Goal: Information Seeking & Learning: Check status

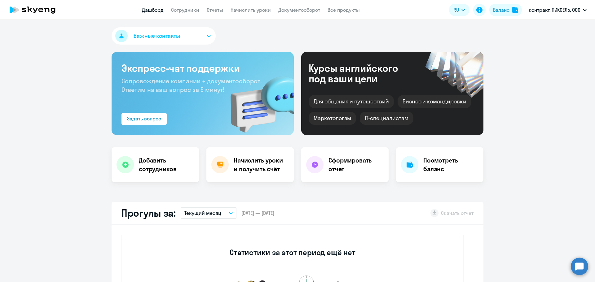
select select "30"
click at [551, 27] on li "#10363, ВИМ ТЕХ, ООО" at bounding box center [557, 28] width 64 height 15
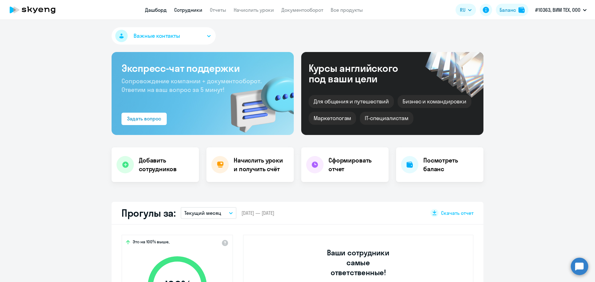
select select "30"
click at [200, 12] on link "Сотрудники" at bounding box center [188, 10] width 28 height 6
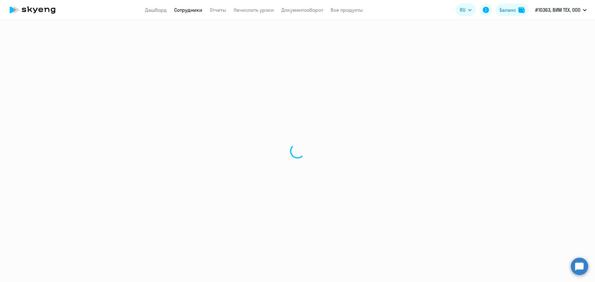
select select "30"
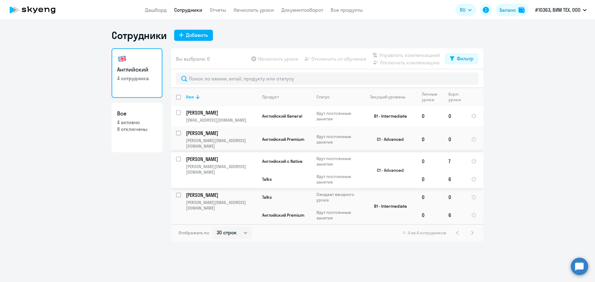
click at [241, 156] on p "[PERSON_NAME]" at bounding box center [221, 159] width 70 height 7
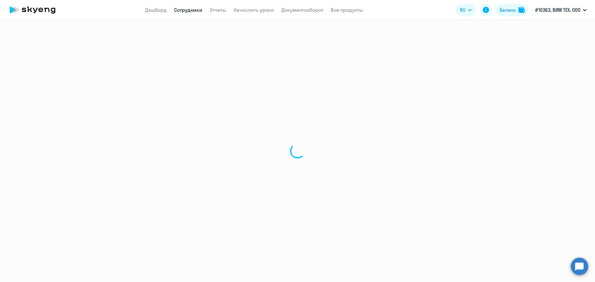
select select "english"
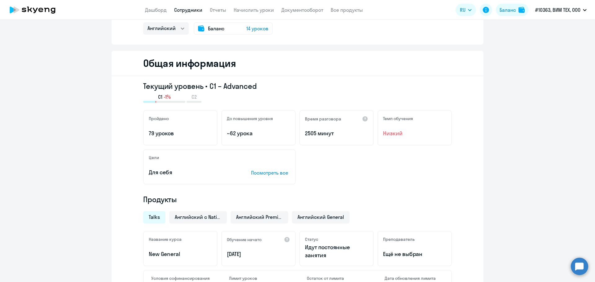
scroll to position [31, 0]
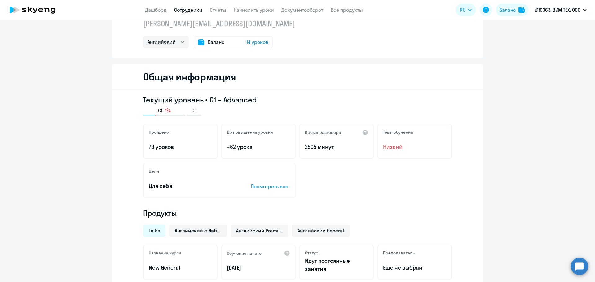
click at [252, 40] on span "14 уроков" at bounding box center [257, 41] width 22 height 7
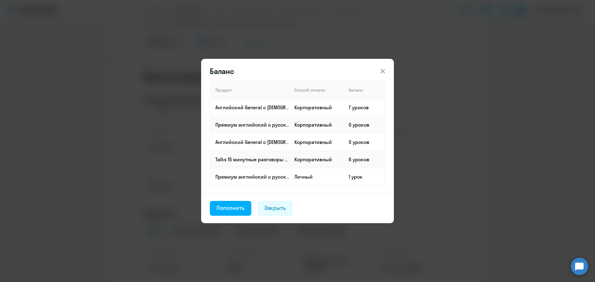
click at [383, 72] on icon at bounding box center [382, 71] width 7 height 7
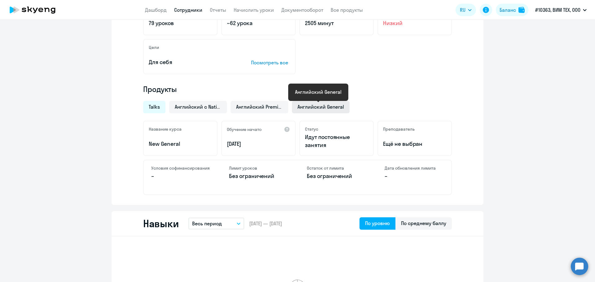
scroll to position [0, 0]
